Goal: Transaction & Acquisition: Obtain resource

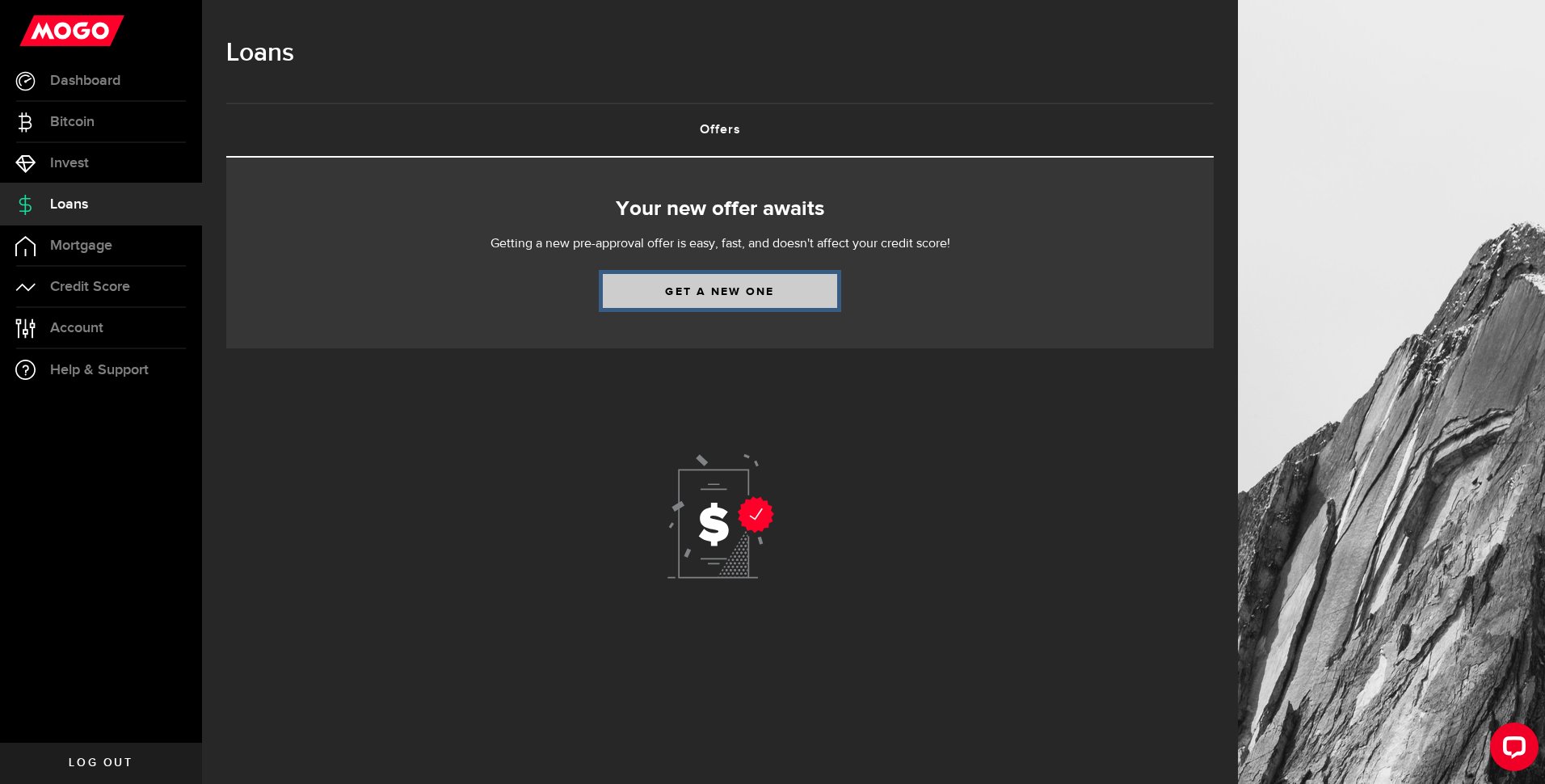
click at [721, 288] on link "Get a new one" at bounding box center [720, 290] width 234 height 34
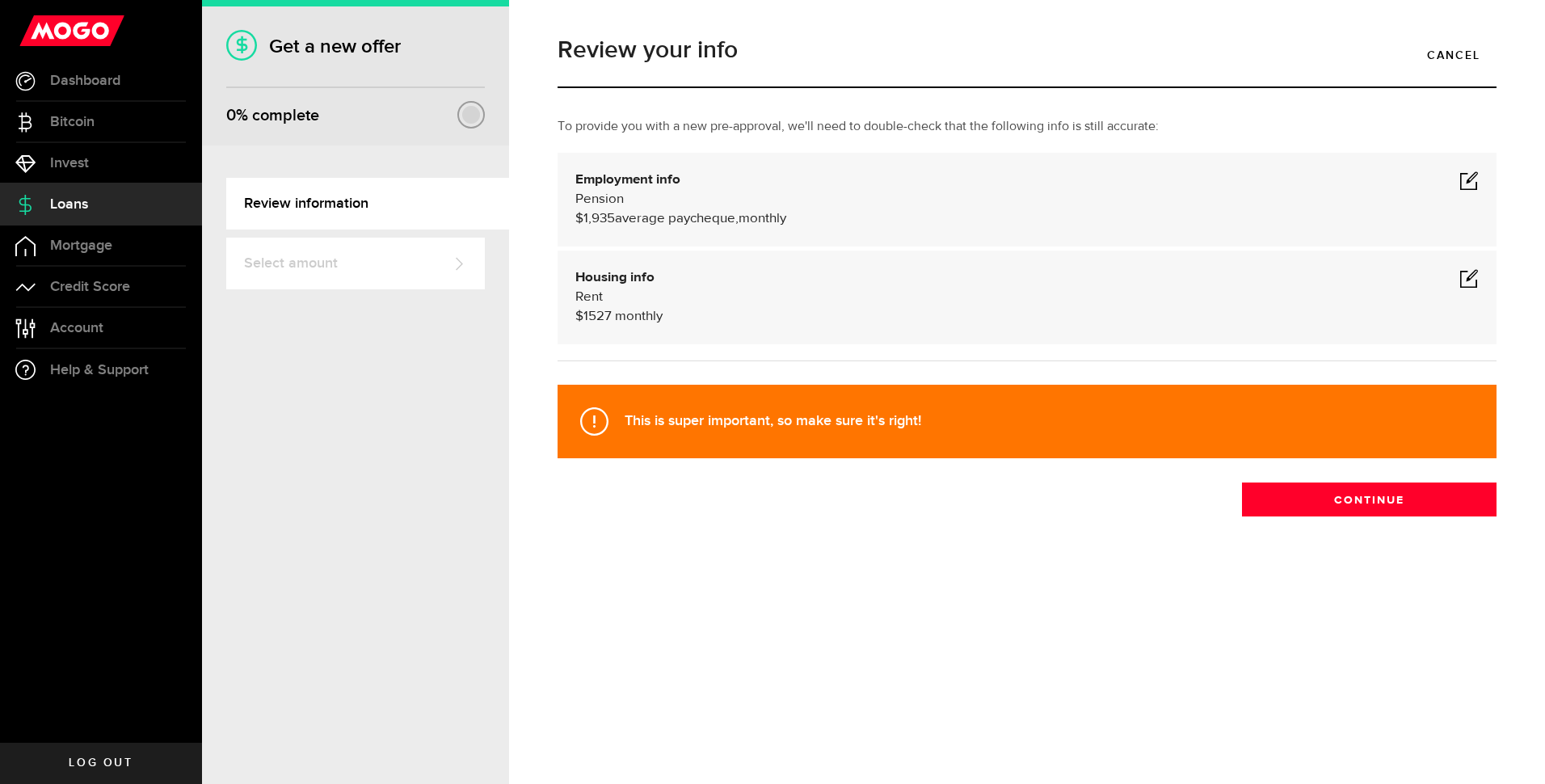
click at [619, 215] on span "average paycheque," at bounding box center [676, 218] width 123 height 14
click at [617, 216] on span "average paycheque," at bounding box center [676, 218] width 123 height 14
click at [612, 218] on span "$1,935" at bounding box center [595, 218] width 39 height 14
click at [1469, 183] on span at bounding box center [1469, 180] width 20 height 20
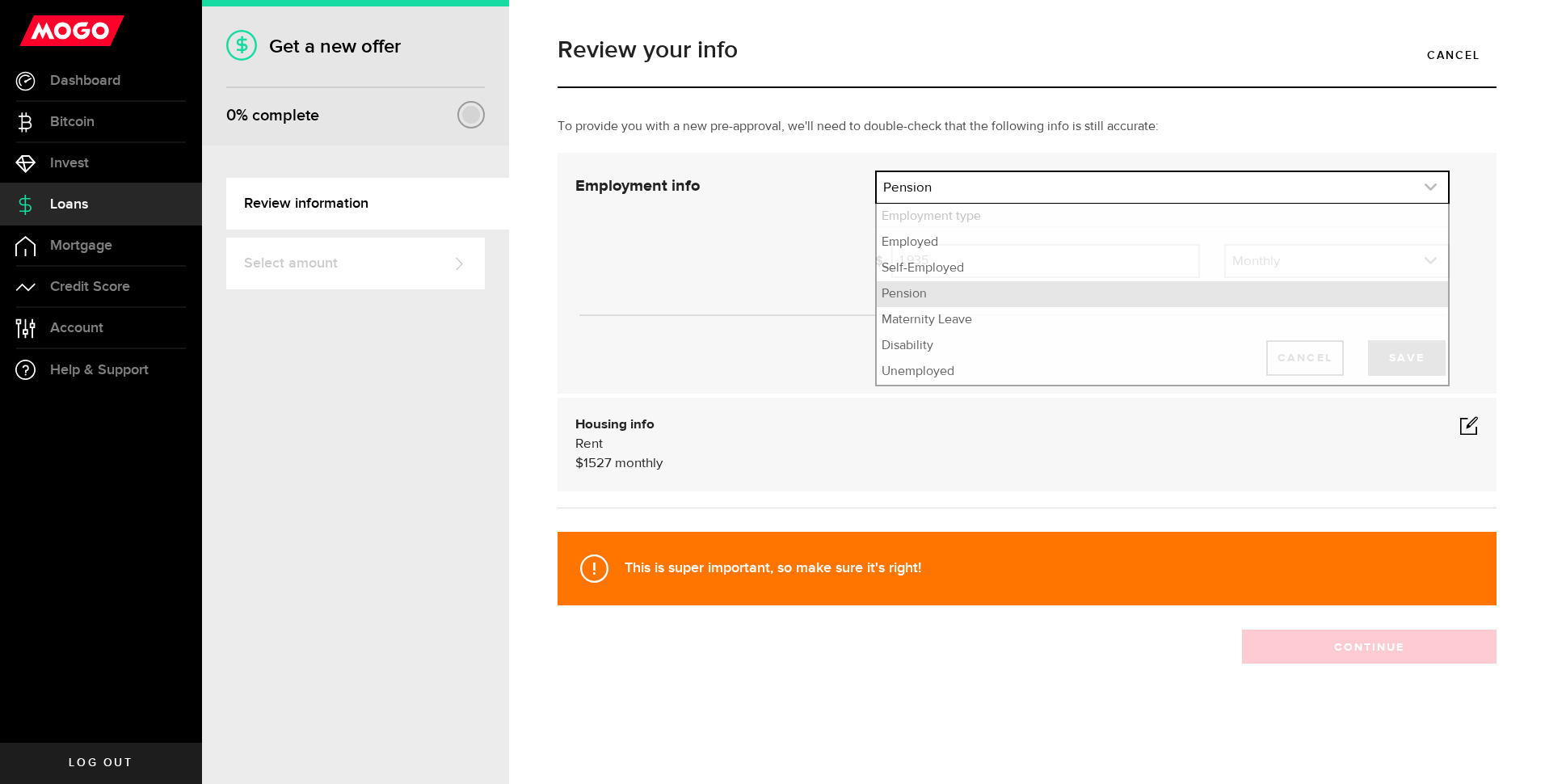
click at [1428, 183] on icon "expand select" at bounding box center [1431, 187] width 14 height 14
click at [791, 271] on div "Cancel Save" at bounding box center [1013, 272] width 923 height 205
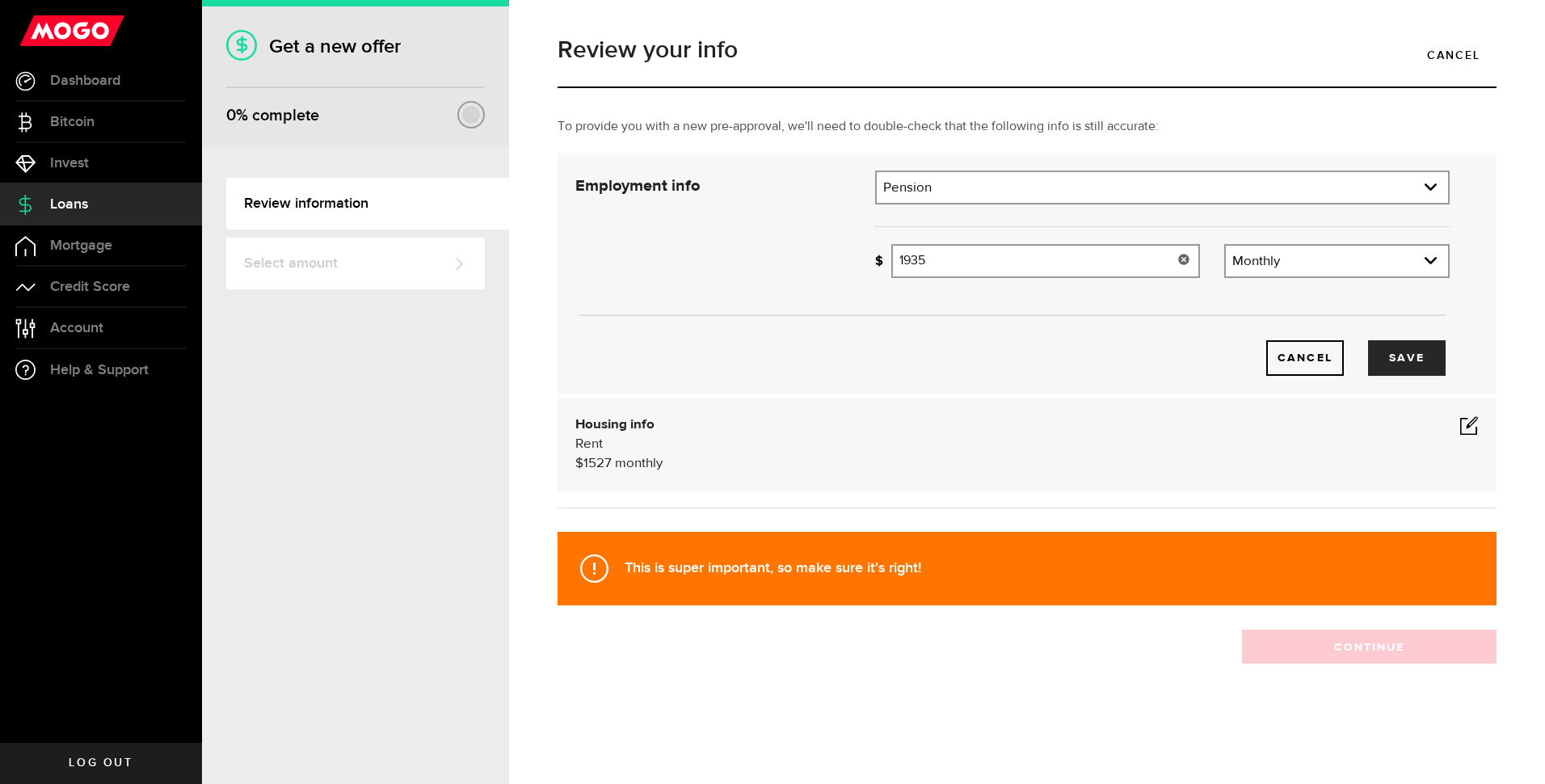
click at [933, 258] on input "1935" at bounding box center [1045, 261] width 309 height 34
type input "1"
type input "2,574"
click at [1399, 360] on button "Save" at bounding box center [1407, 357] width 77 height 35
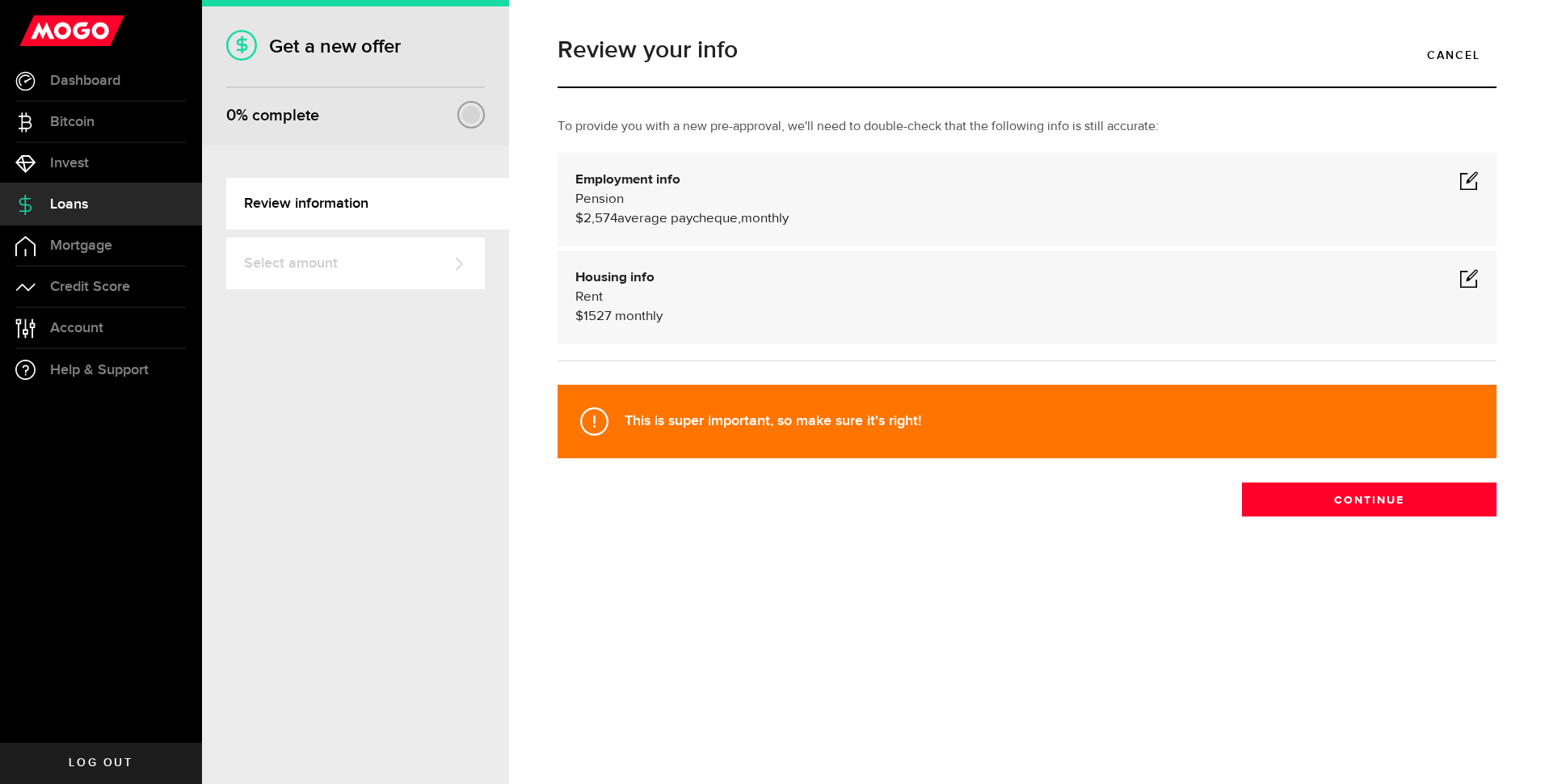
click at [1467, 276] on span at bounding box center [1469, 278] width 20 height 20
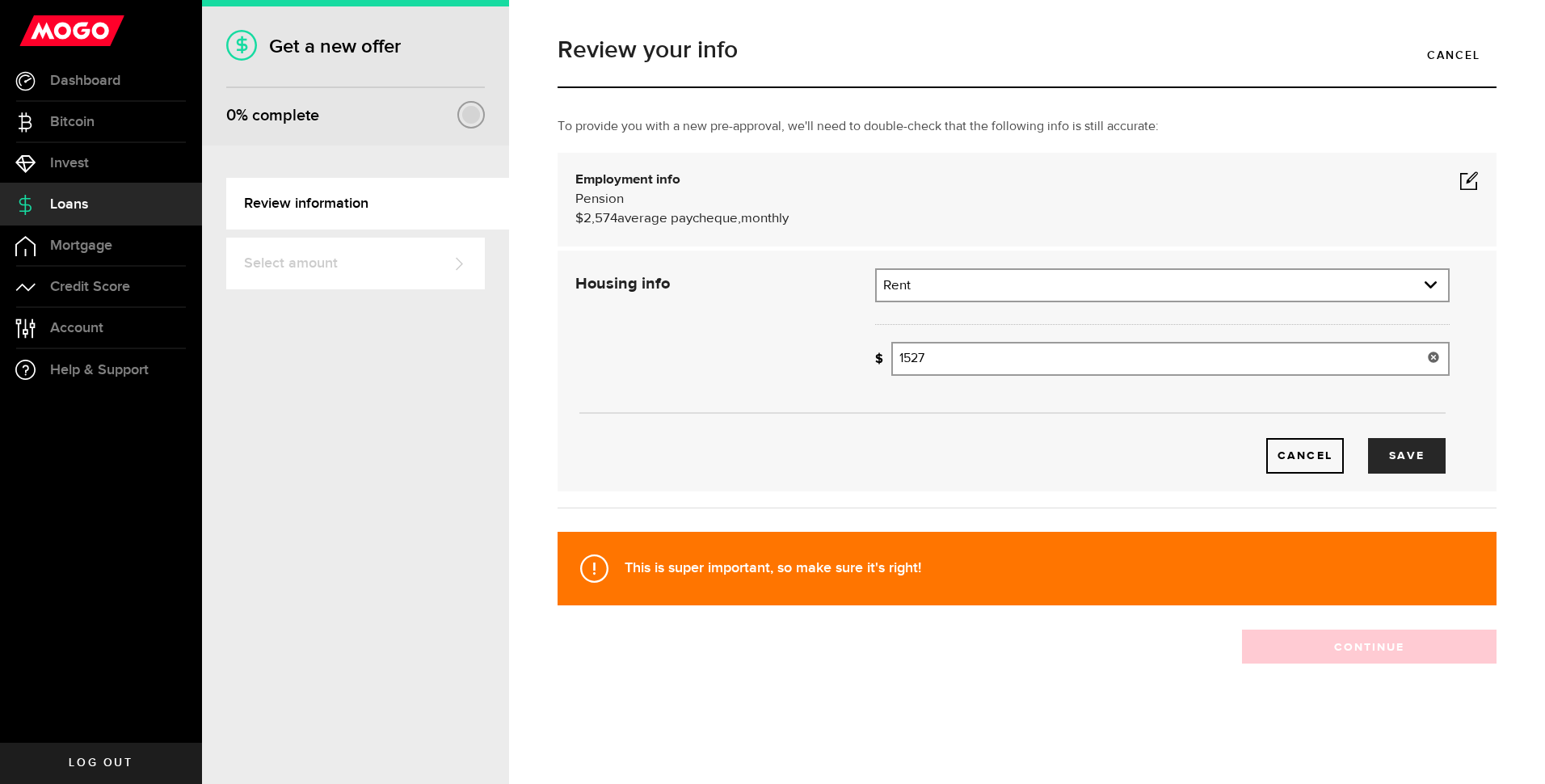
click at [932, 356] on input "1527" at bounding box center [1170, 358] width 559 height 34
type input "1"
type input "2,400"
click at [1395, 457] on button "Save" at bounding box center [1407, 455] width 77 height 35
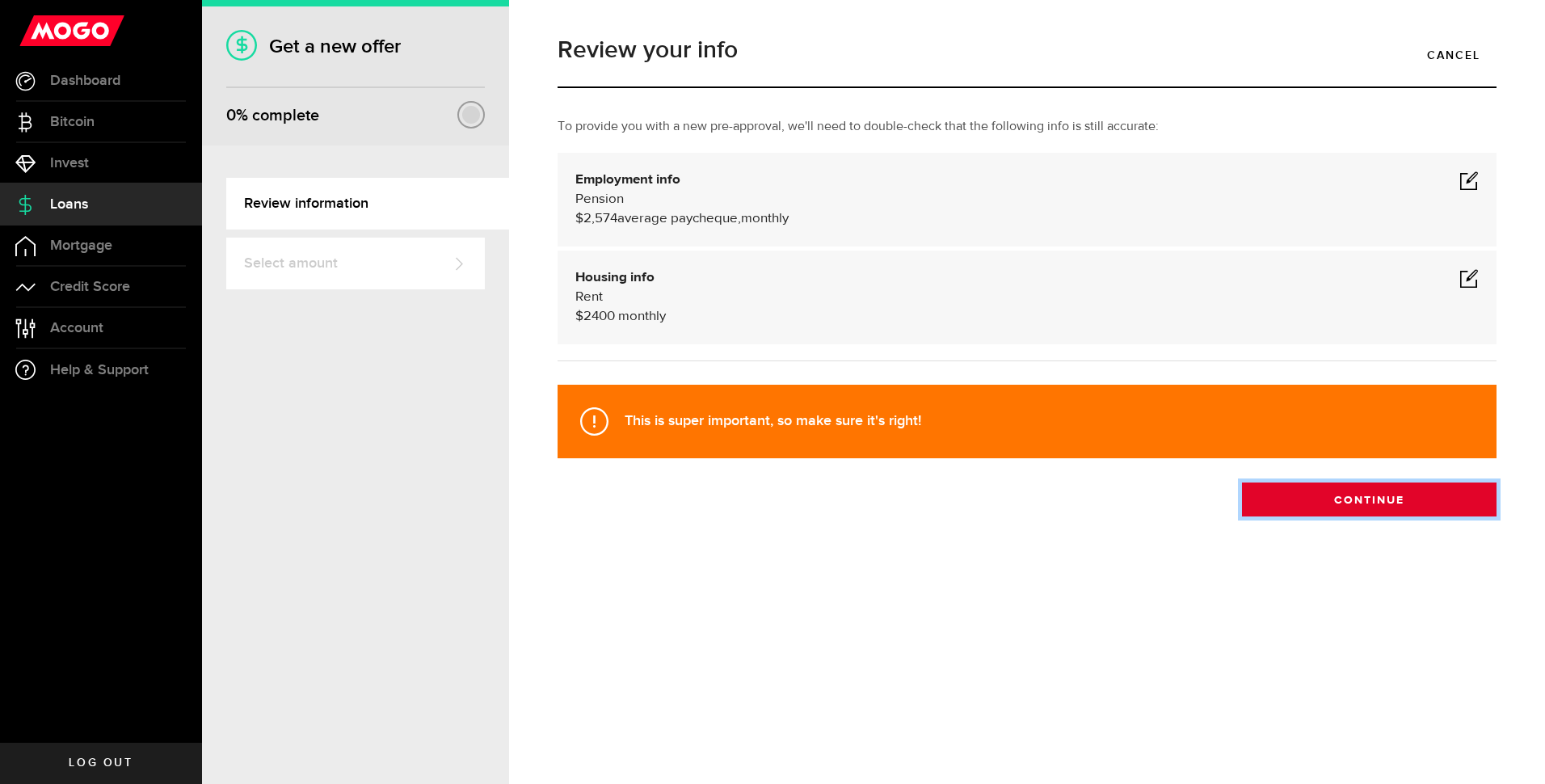
click at [1360, 504] on button "Continue" at bounding box center [1369, 499] width 254 height 34
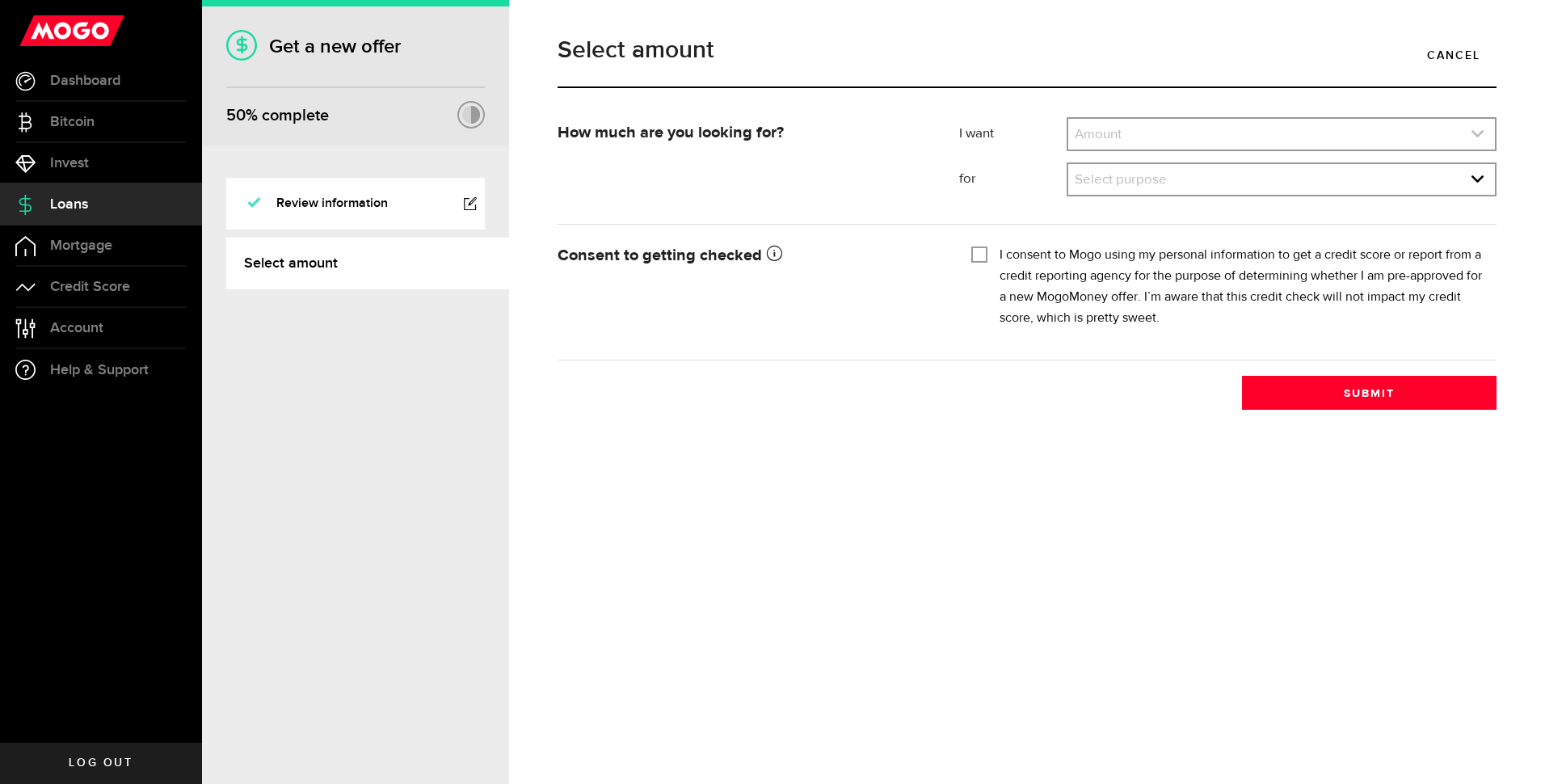
click at [1474, 133] on use "expand select" at bounding box center [1477, 133] width 12 height 7
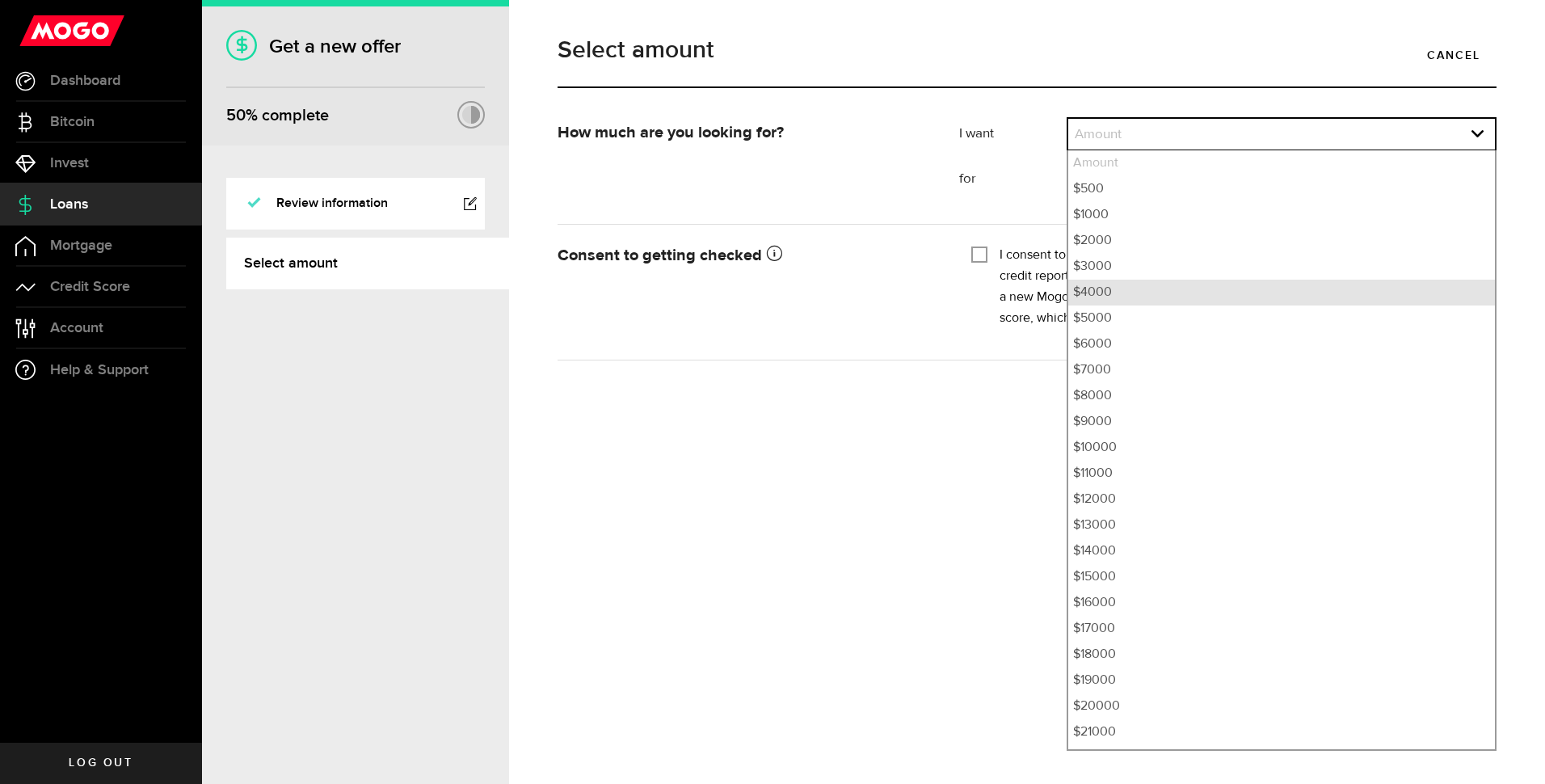
click at [1102, 295] on li "$4000" at bounding box center [1281, 292] width 427 height 26
select select "4000"
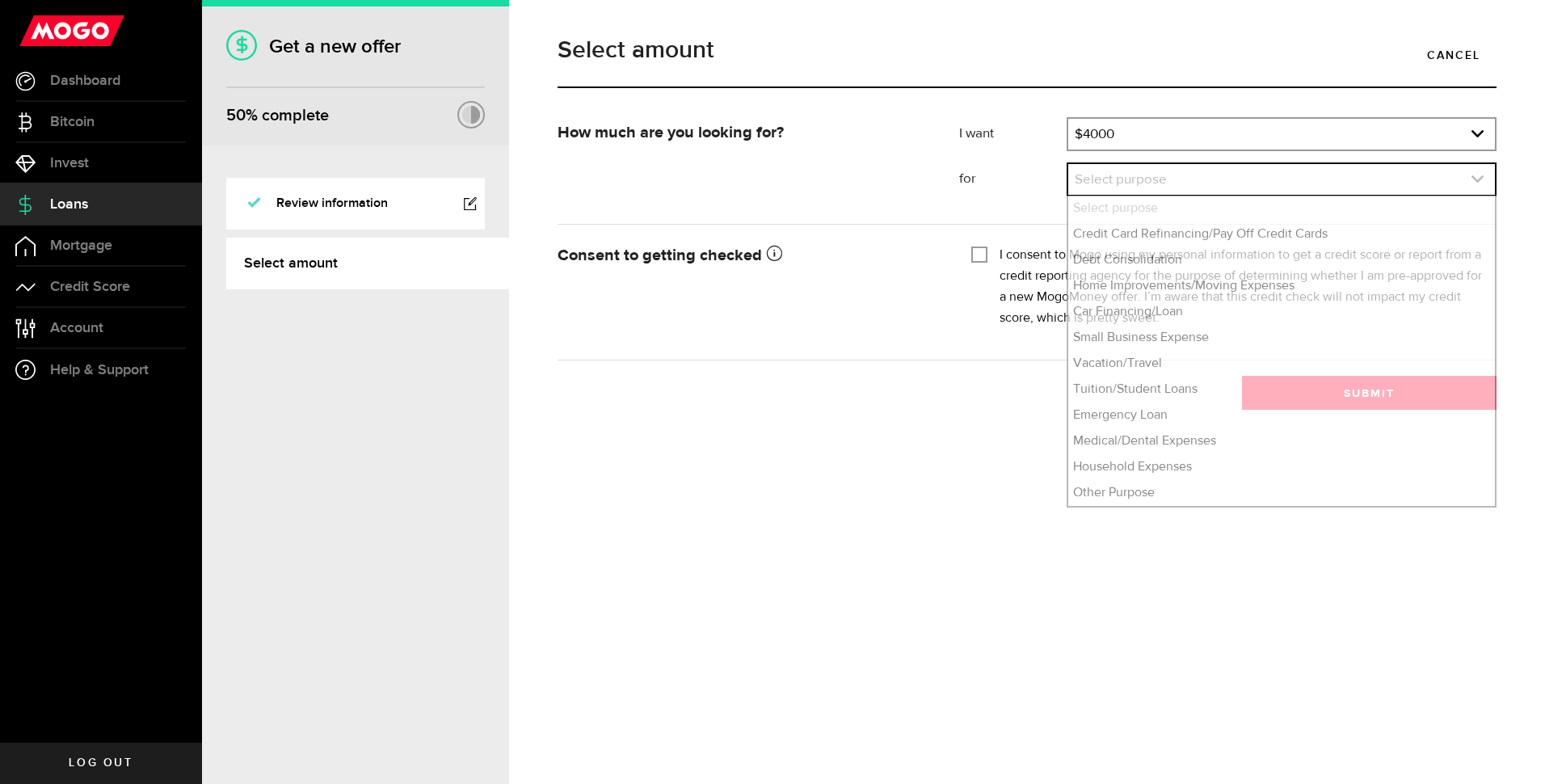
click at [1472, 175] on icon "expand select" at bounding box center [1477, 179] width 14 height 14
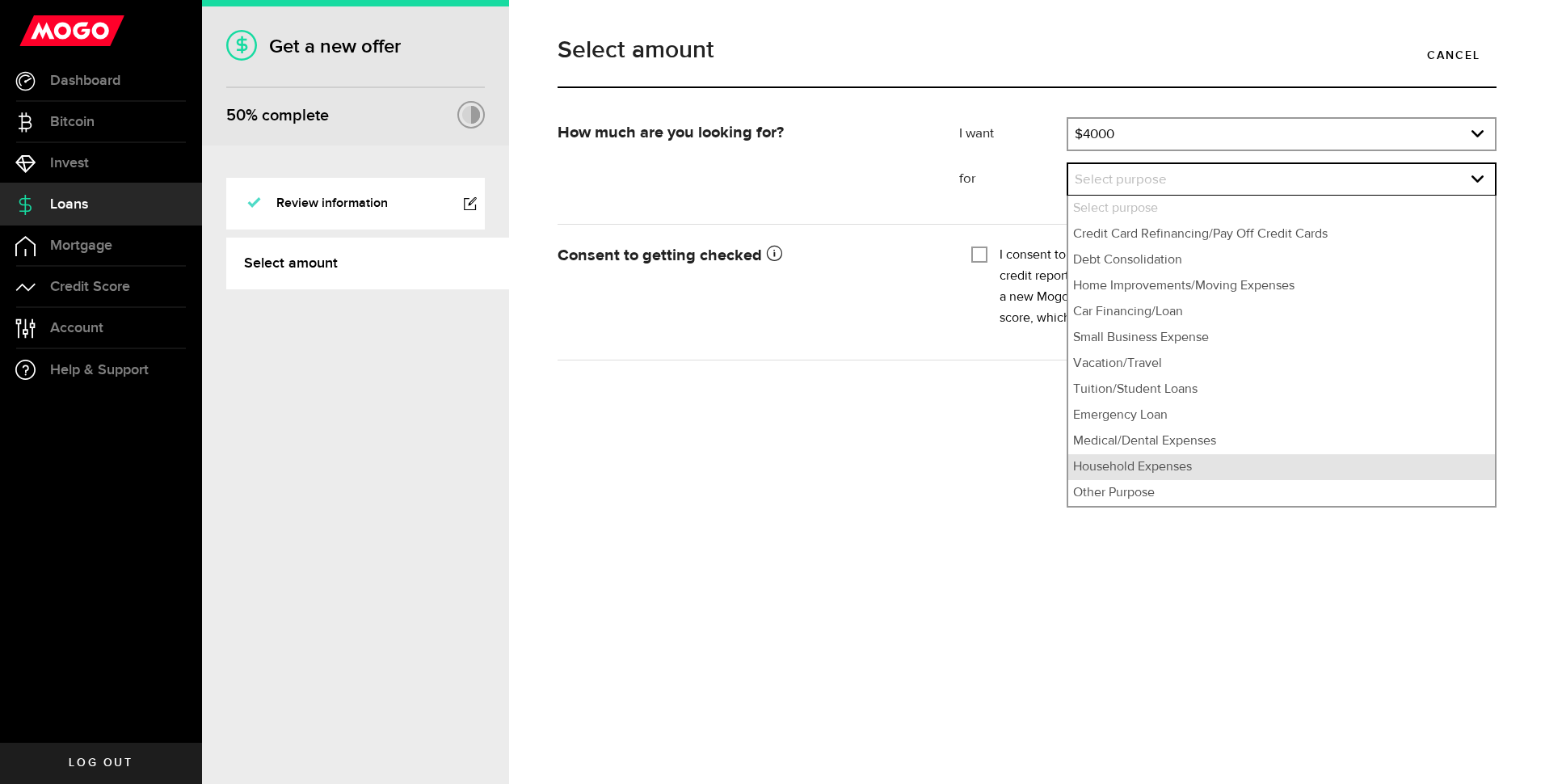
click at [1118, 473] on li "Household Expenses" at bounding box center [1281, 466] width 427 height 26
select select "Household Expenses"
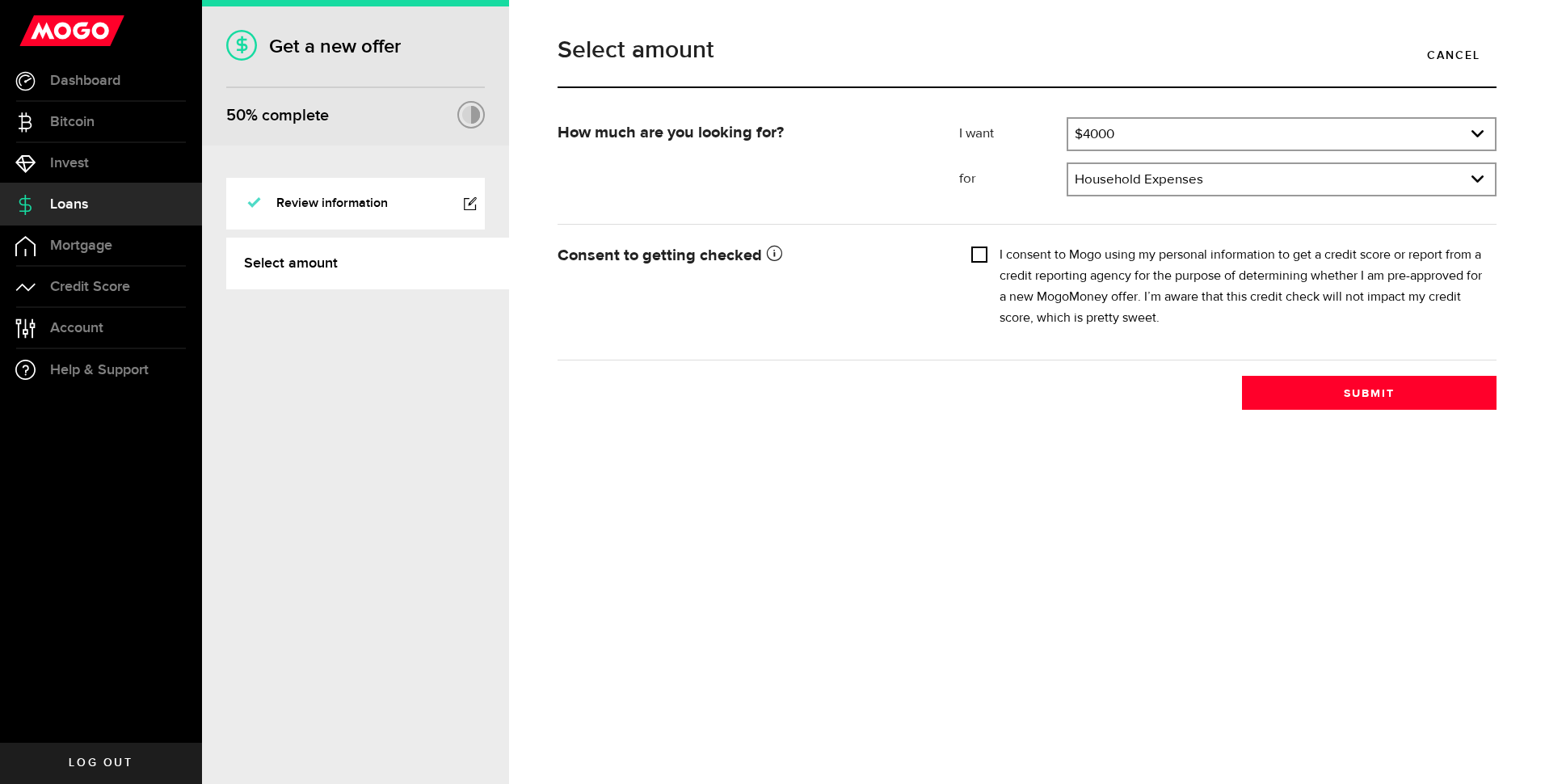
click at [979, 254] on input "I consent to Mogo using my personal information to get a credit score or report…" at bounding box center [980, 253] width 16 height 16
checkbox input "true"
click at [1343, 395] on button "Submit" at bounding box center [1369, 392] width 254 height 34
